Goal: Information Seeking & Learning: Learn about a topic

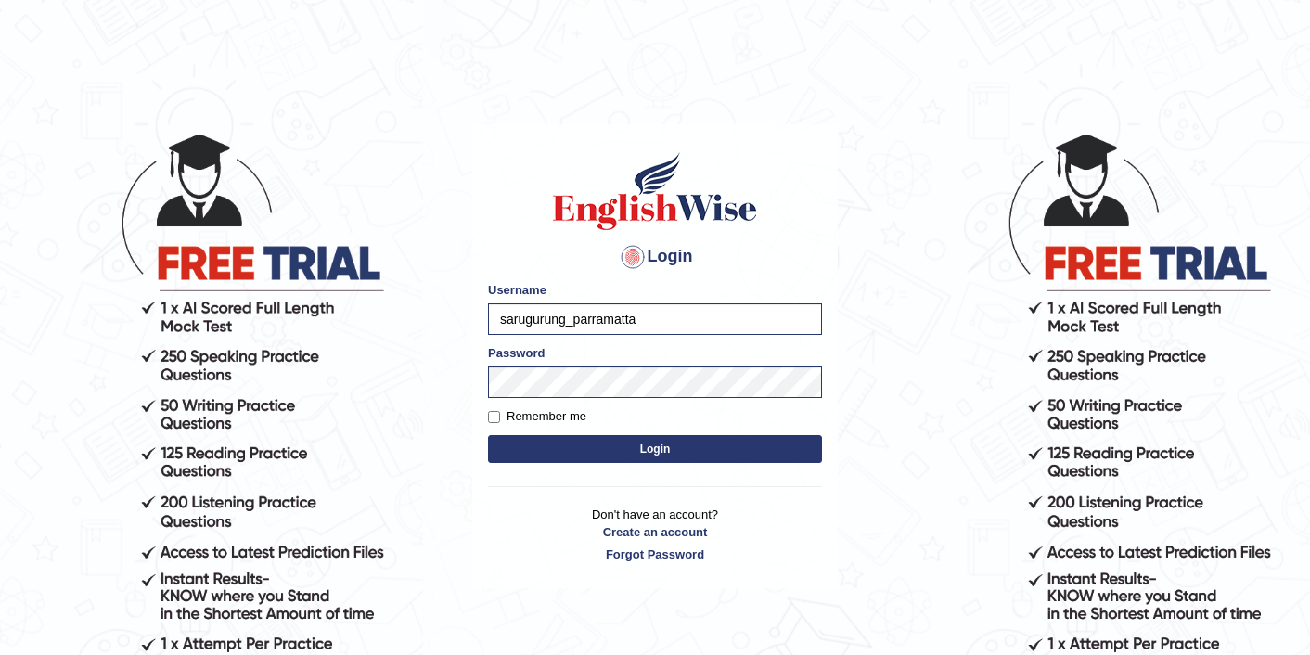
click at [598, 460] on button "Login" at bounding box center [655, 449] width 334 height 28
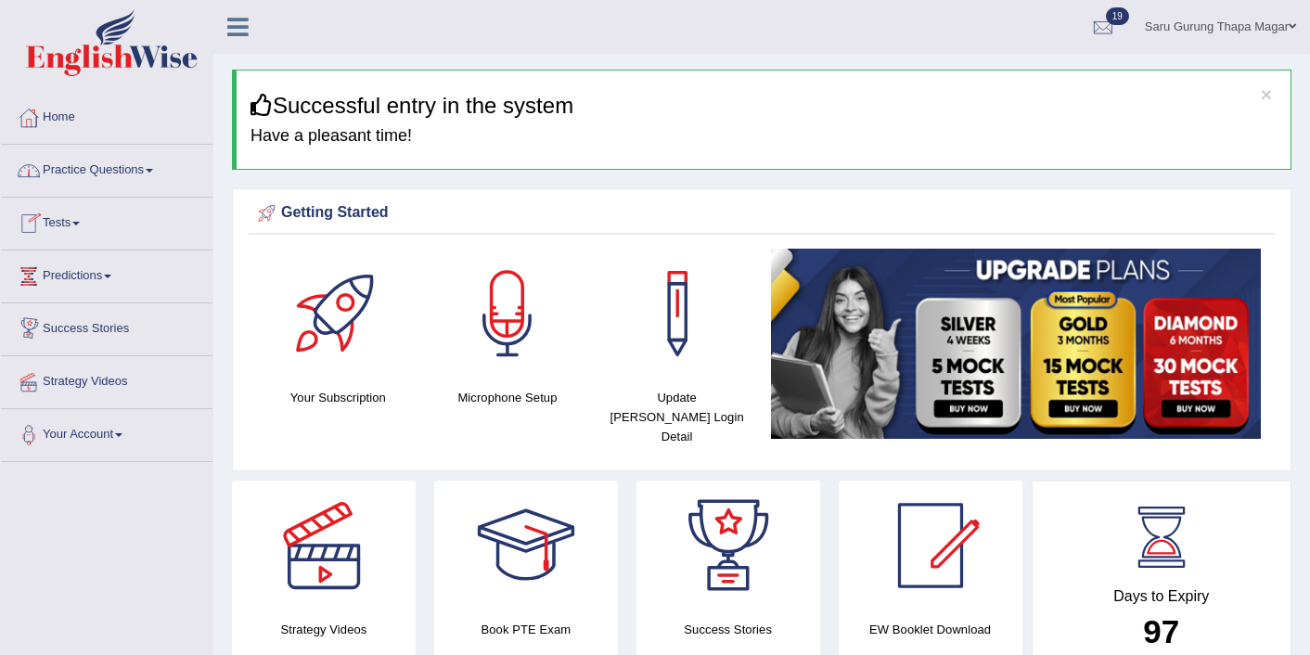
click at [86, 274] on link "Predictions" at bounding box center [107, 273] width 212 height 46
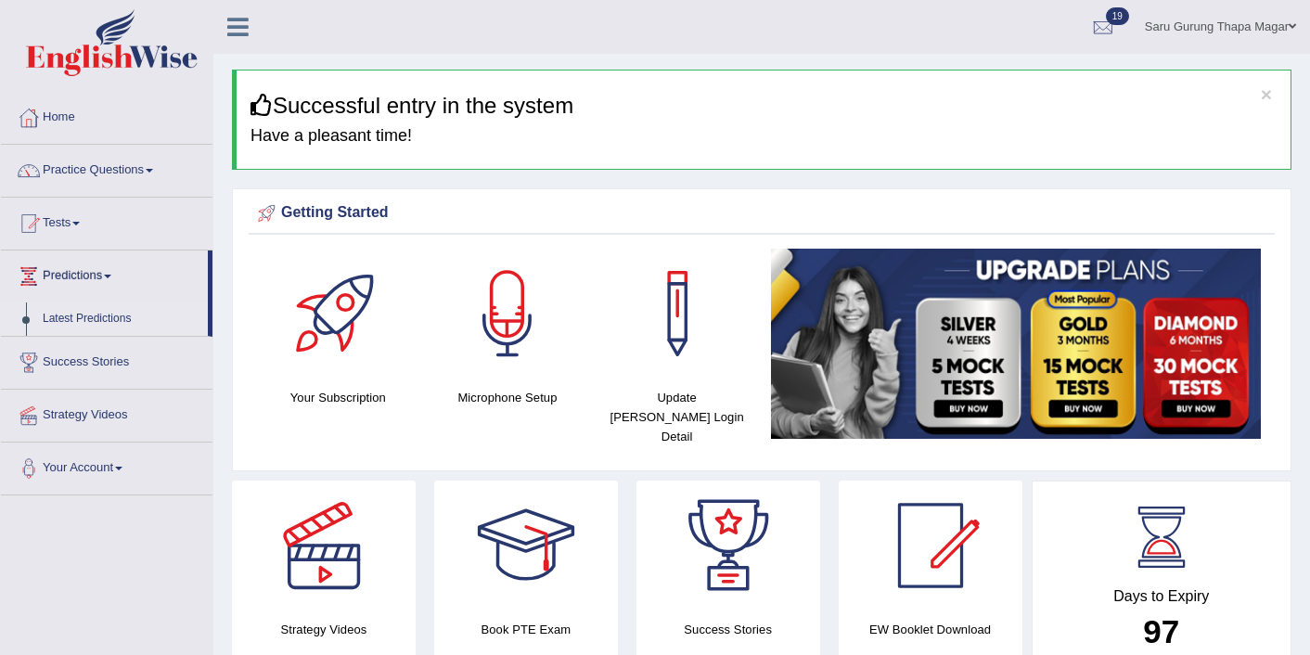
click at [97, 319] on link "Latest Predictions" at bounding box center [120, 318] width 173 height 33
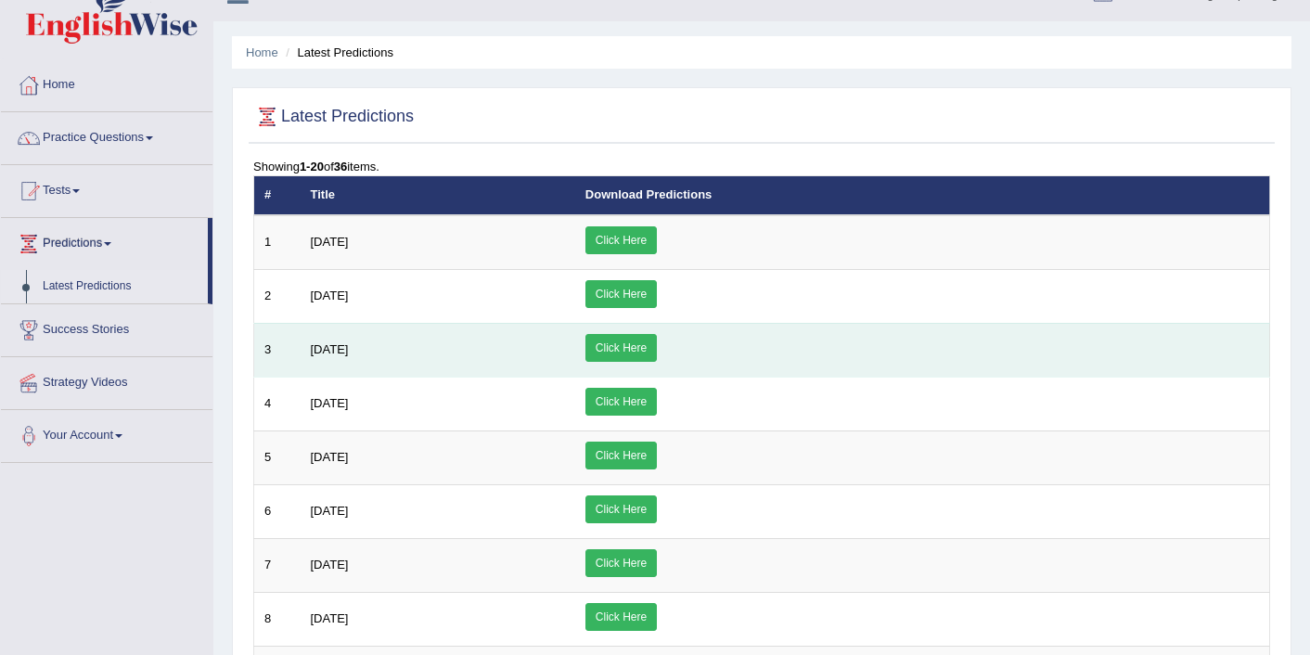
scroll to position [37, 0]
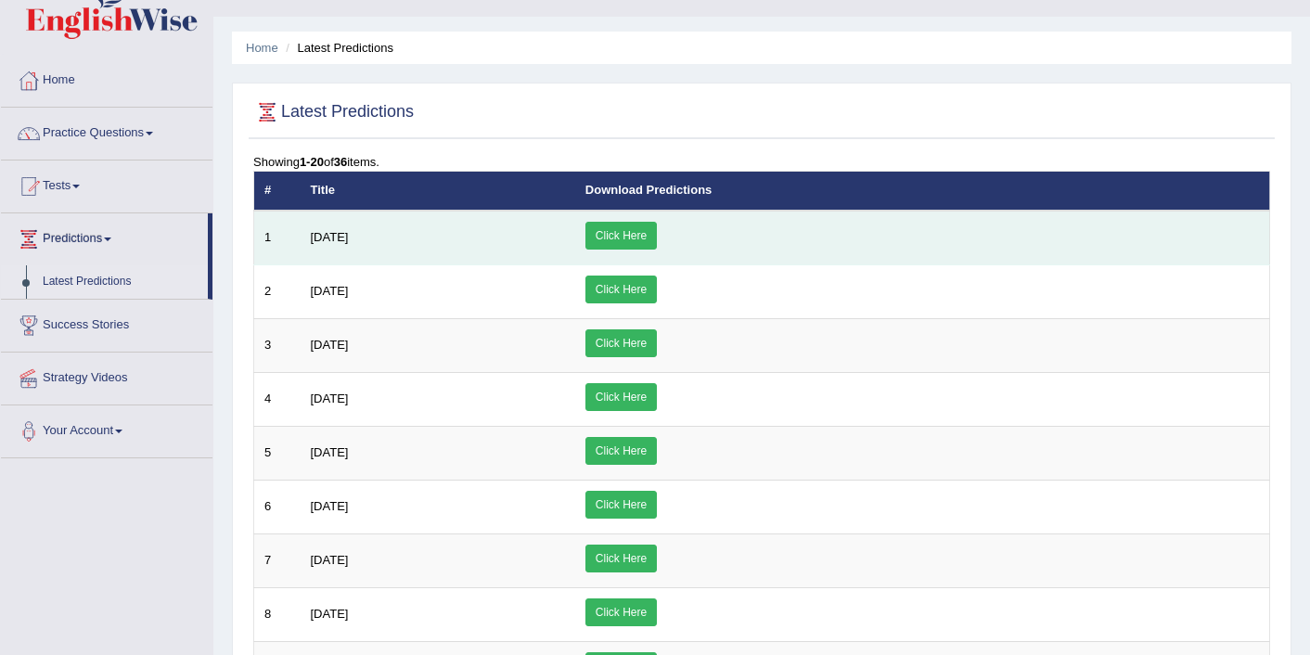
click at [657, 231] on link "Click Here" at bounding box center [620, 236] width 71 height 28
